Goal: Transaction & Acquisition: Purchase product/service

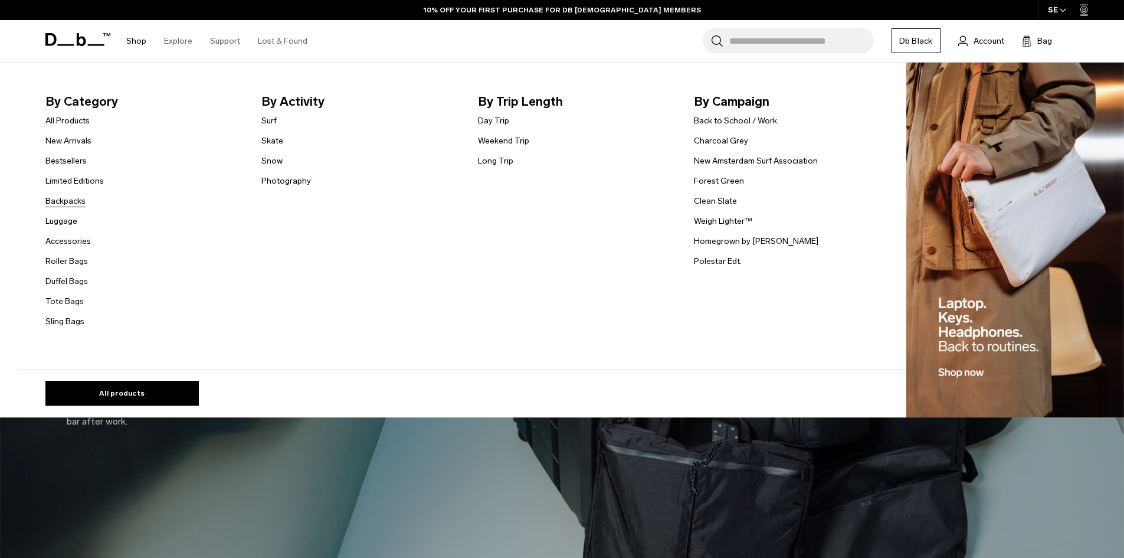
click at [78, 198] on link "Backpacks" at bounding box center [65, 201] width 40 height 12
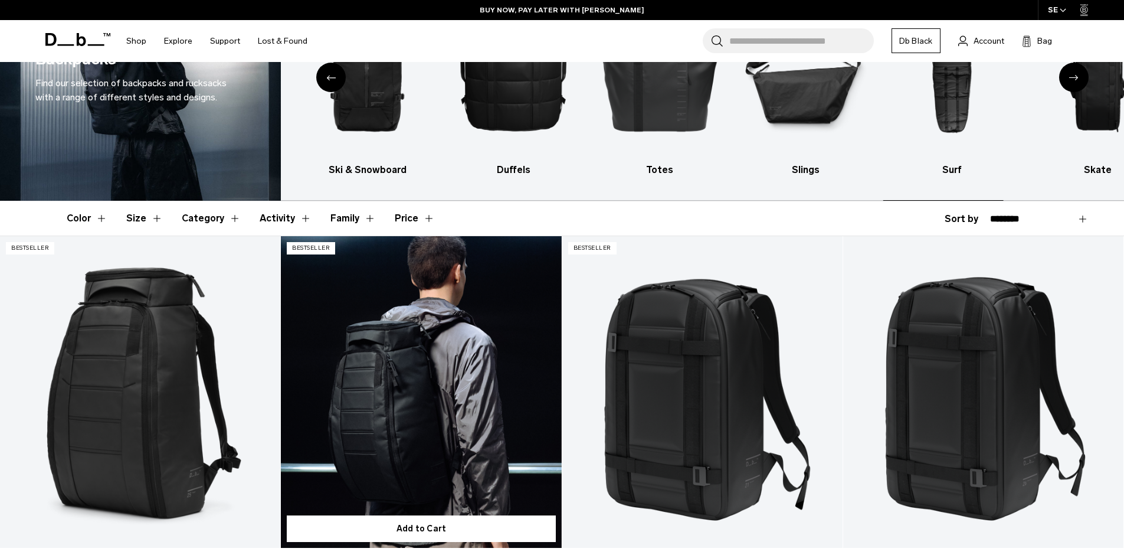
scroll to position [236, 0]
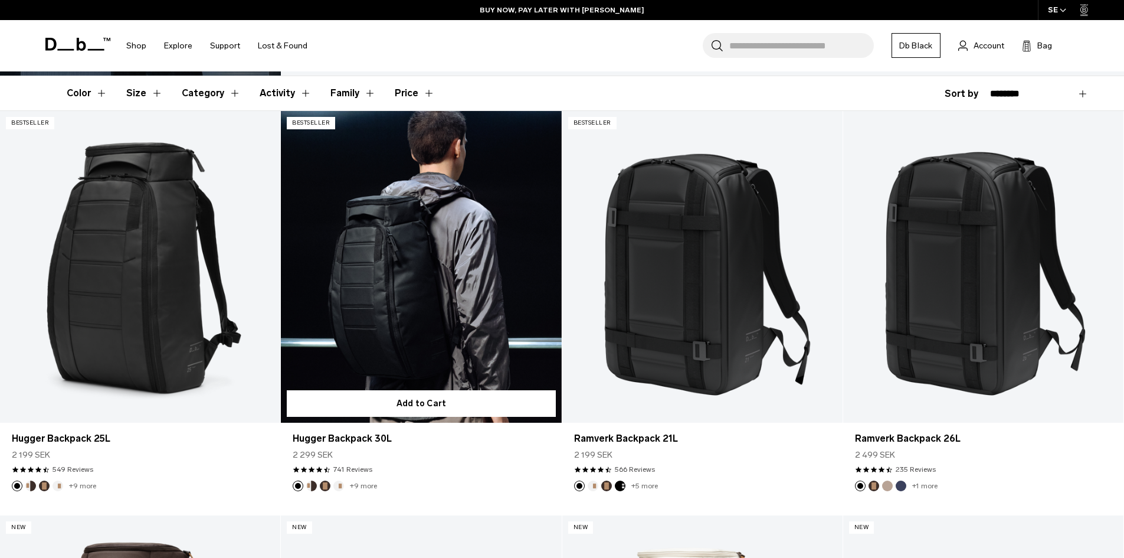
click at [414, 261] on link "Hugger Backpack 30L" at bounding box center [421, 267] width 280 height 312
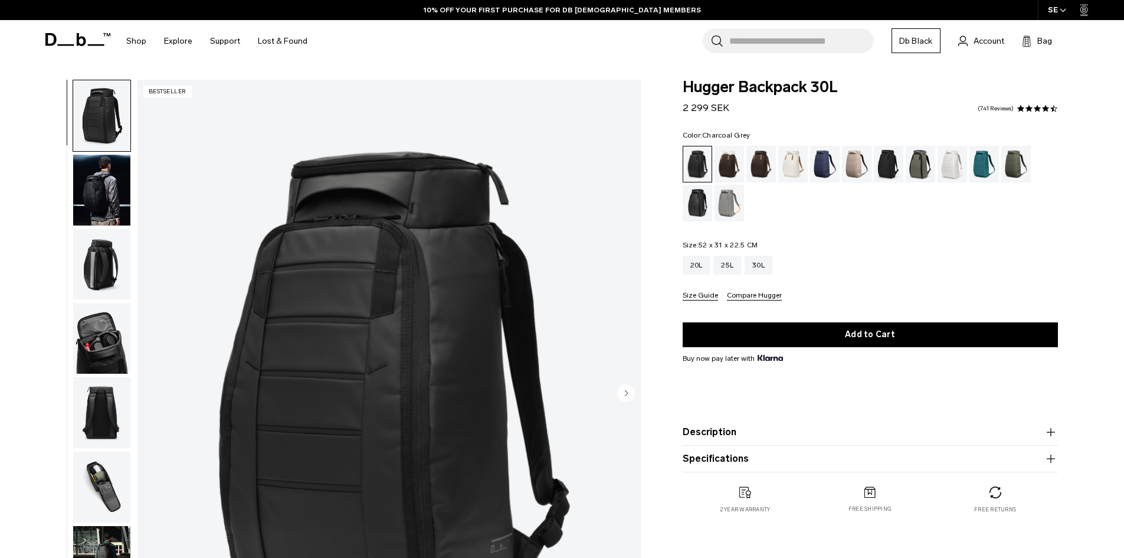
click at [888, 165] on div "Charcoal Grey" at bounding box center [889, 164] width 30 height 37
